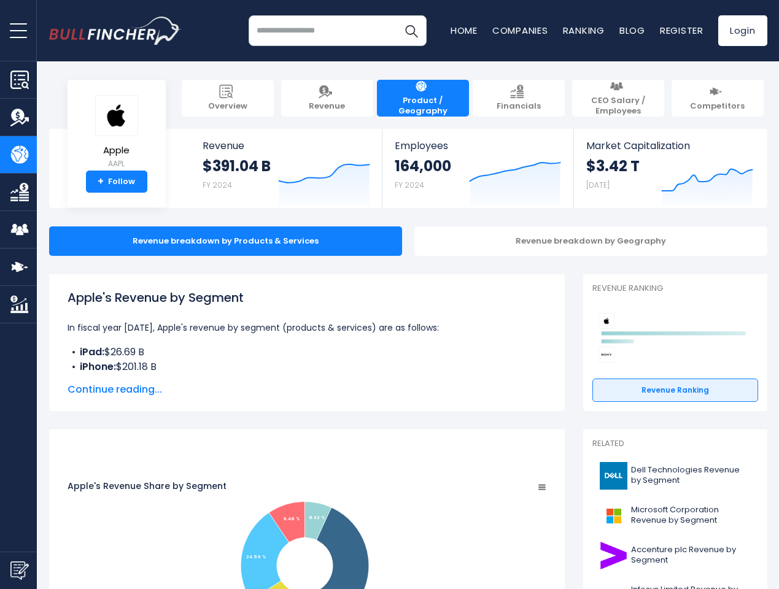
click at [18, 30] on span "open menu" at bounding box center [18, 30] width 17 height 1
click at [18, 570] on img "Submit Feedback" at bounding box center [19, 571] width 18 height 18
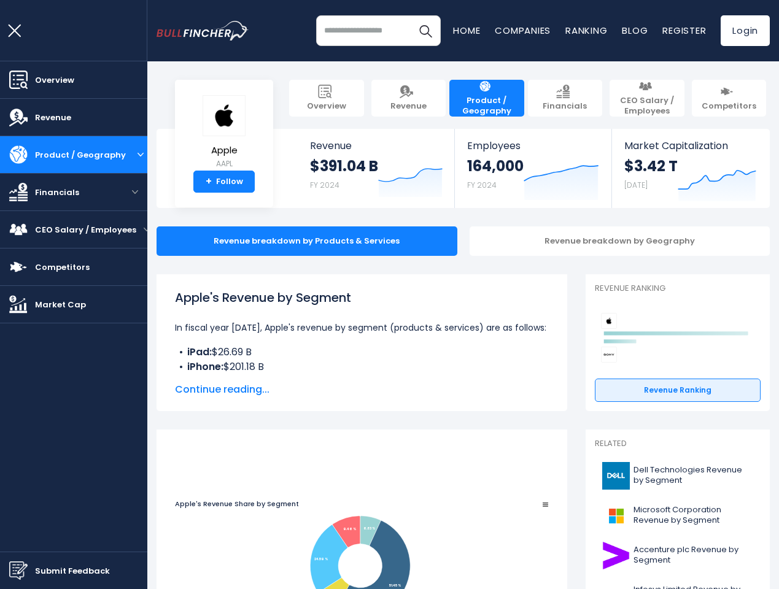
click at [315, 179] on h3 "Submit feedback to Bullfincher" at bounding box center [390, 182] width 246 height 22
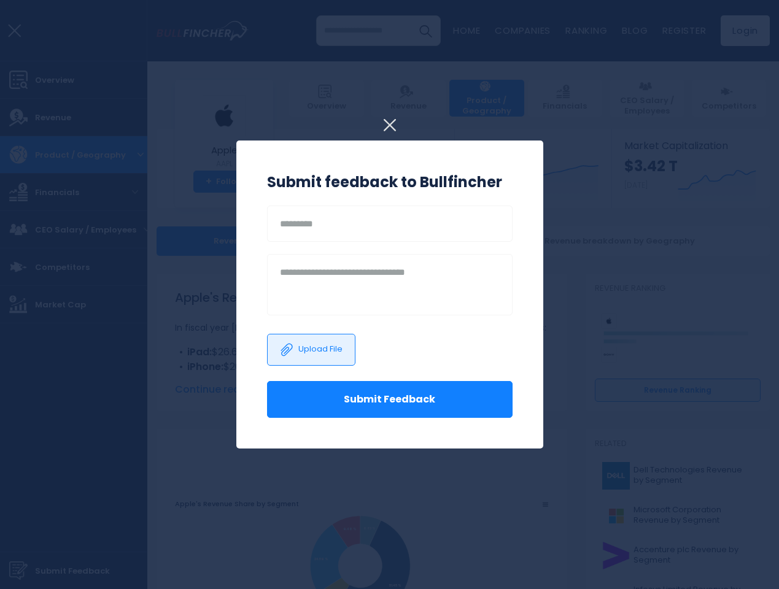
click at [506, 179] on h3 "Submit feedback to Bullfincher" at bounding box center [390, 182] width 246 height 22
click at [698, 179] on div at bounding box center [389, 294] width 779 height 589
click at [582, 241] on div "Revenue breakdown by Geography" at bounding box center [620, 241] width 301 height 29
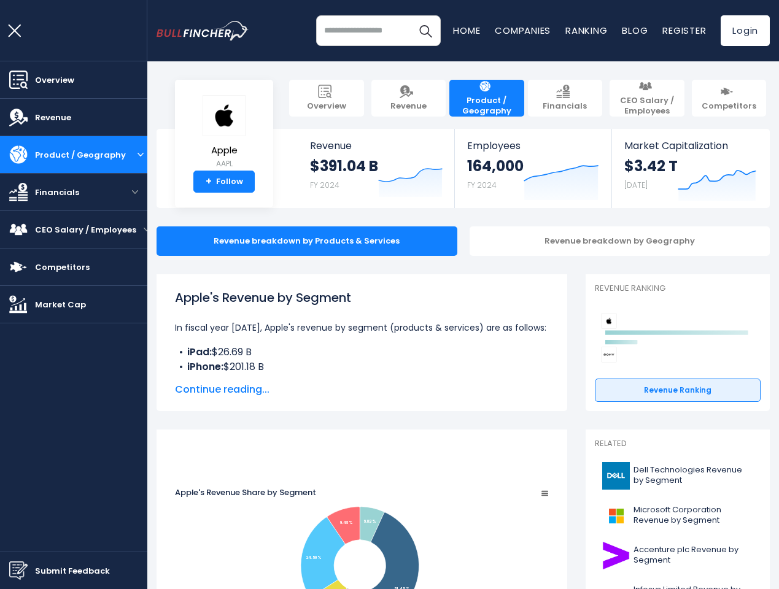
click at [399, 390] on span "Continue reading..." at bounding box center [362, 390] width 374 height 15
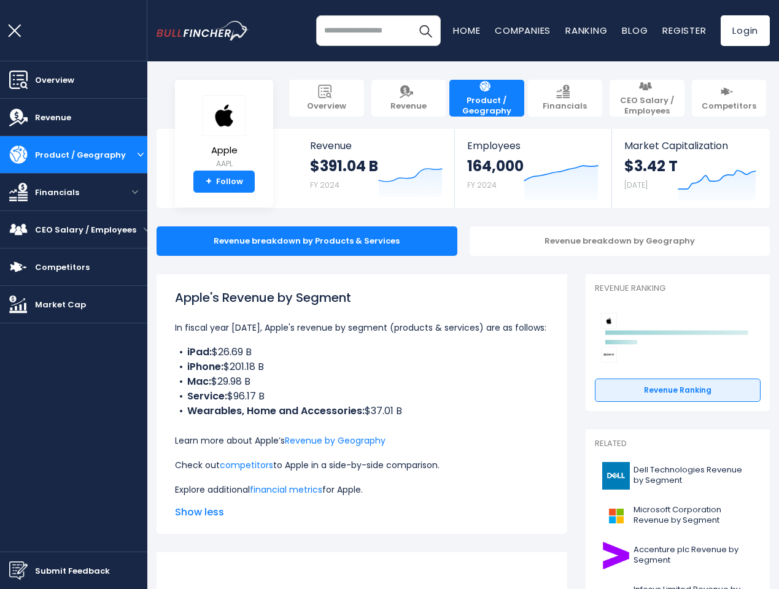
click at [549, 454] on div "Apple's Revenue by Segment In fiscal year [DATE], Apple's revenue by segment (p…" at bounding box center [362, 393] width 374 height 209
